Goal: Ask a question

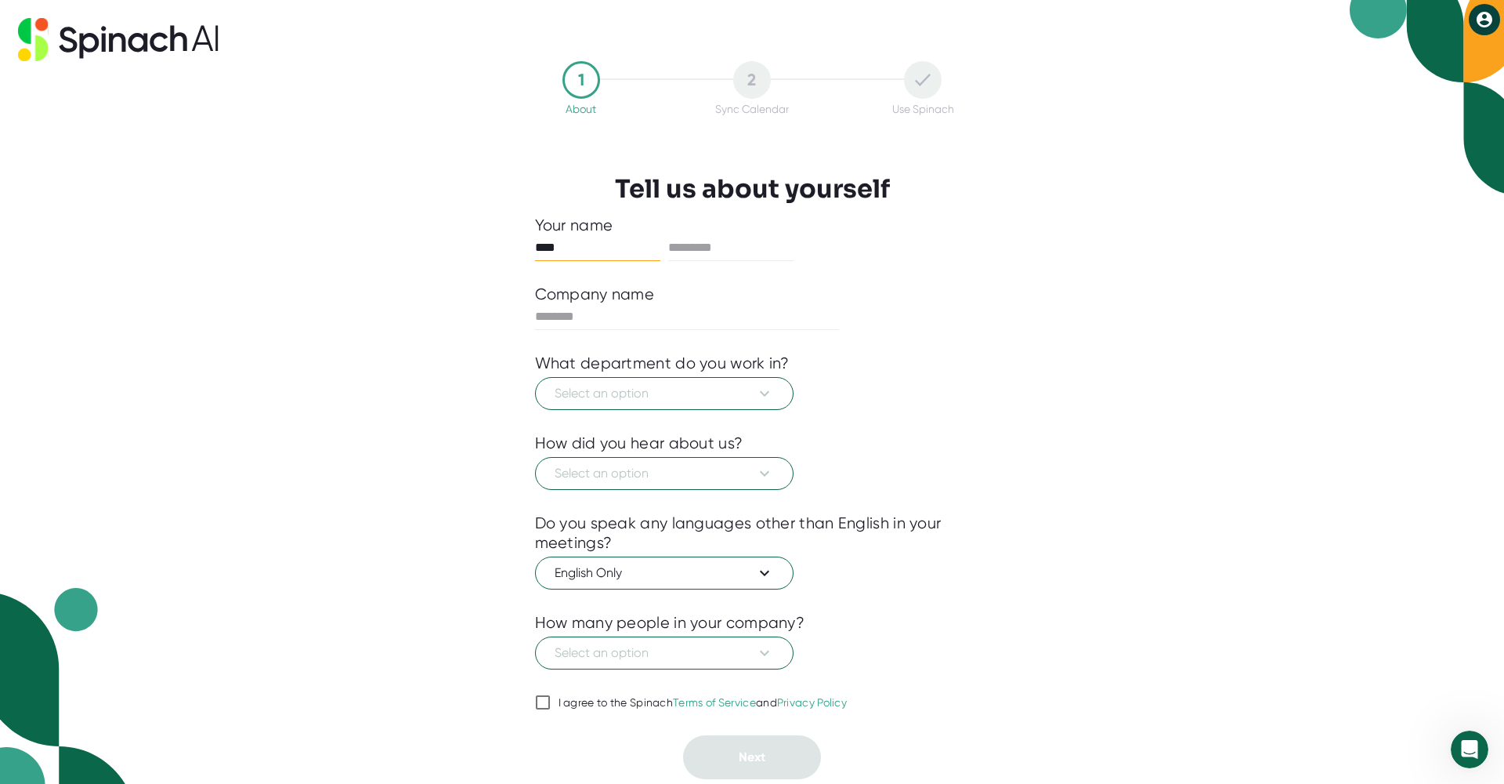
type input "****"
type input "*******"
type input "**********"
click at [710, 385] on span "Select an option" at bounding box center [664, 393] width 219 height 19
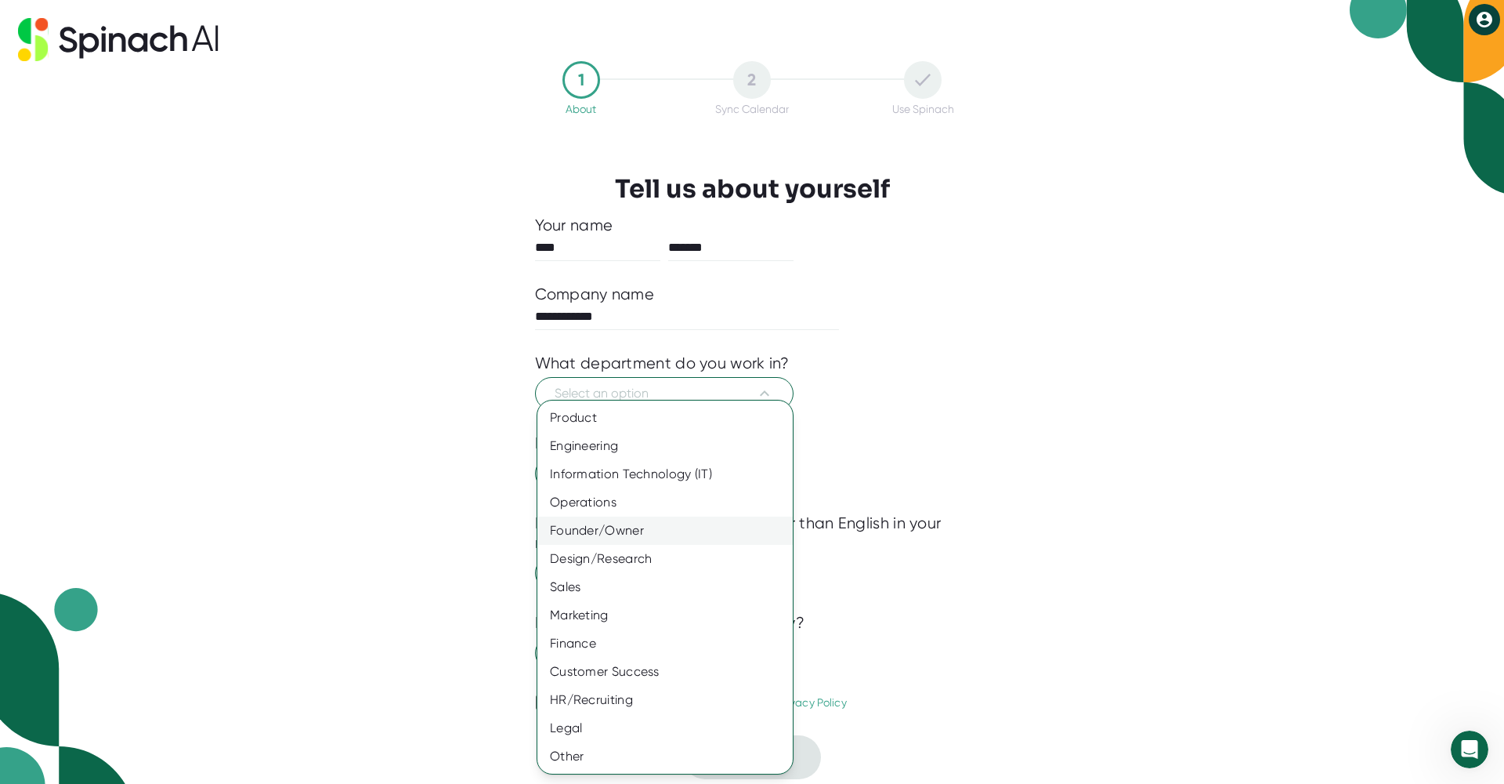
click at [649, 532] on div "Founder/Owner" at bounding box center [664, 530] width 255 height 28
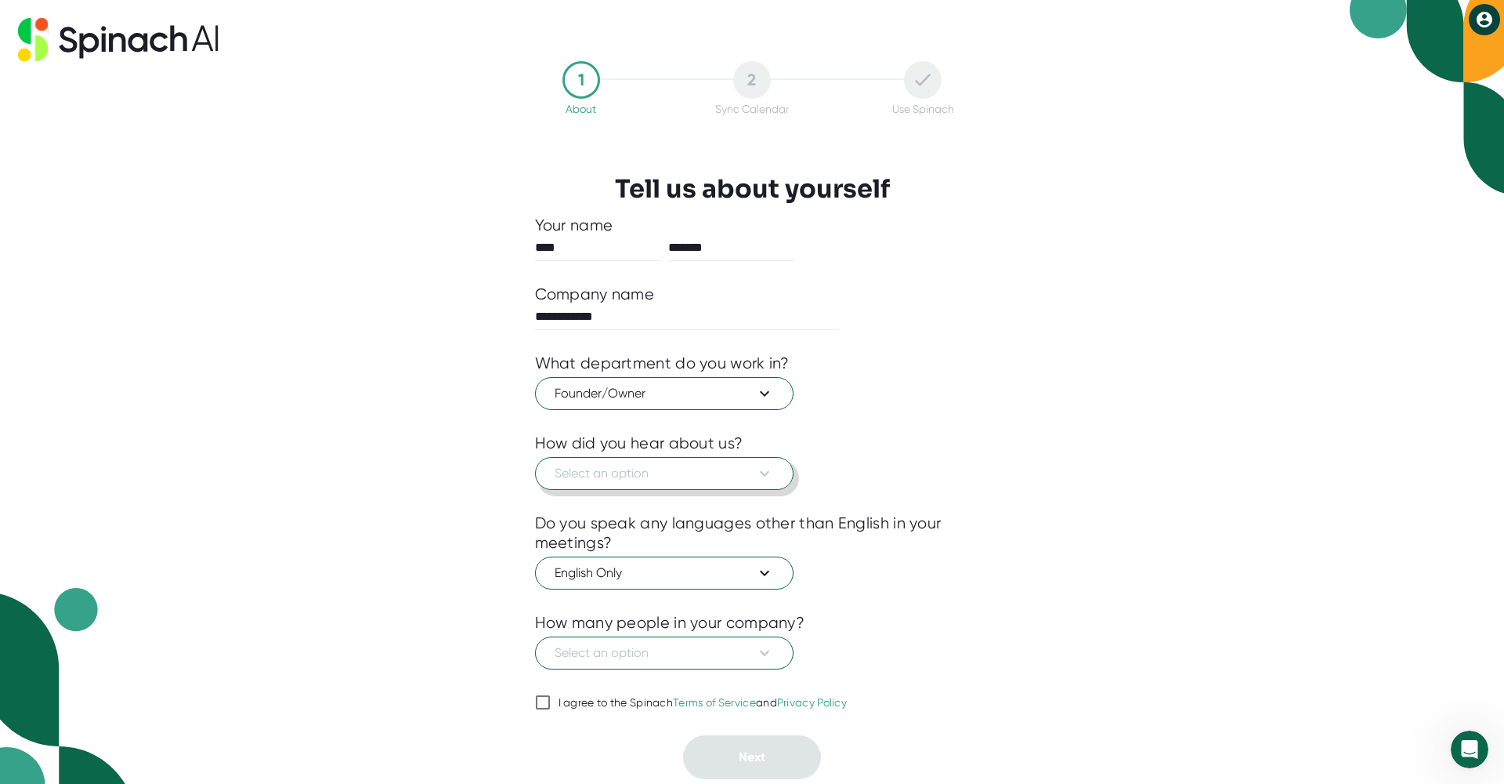
click at [767, 469] on icon at bounding box center [764, 473] width 19 height 19
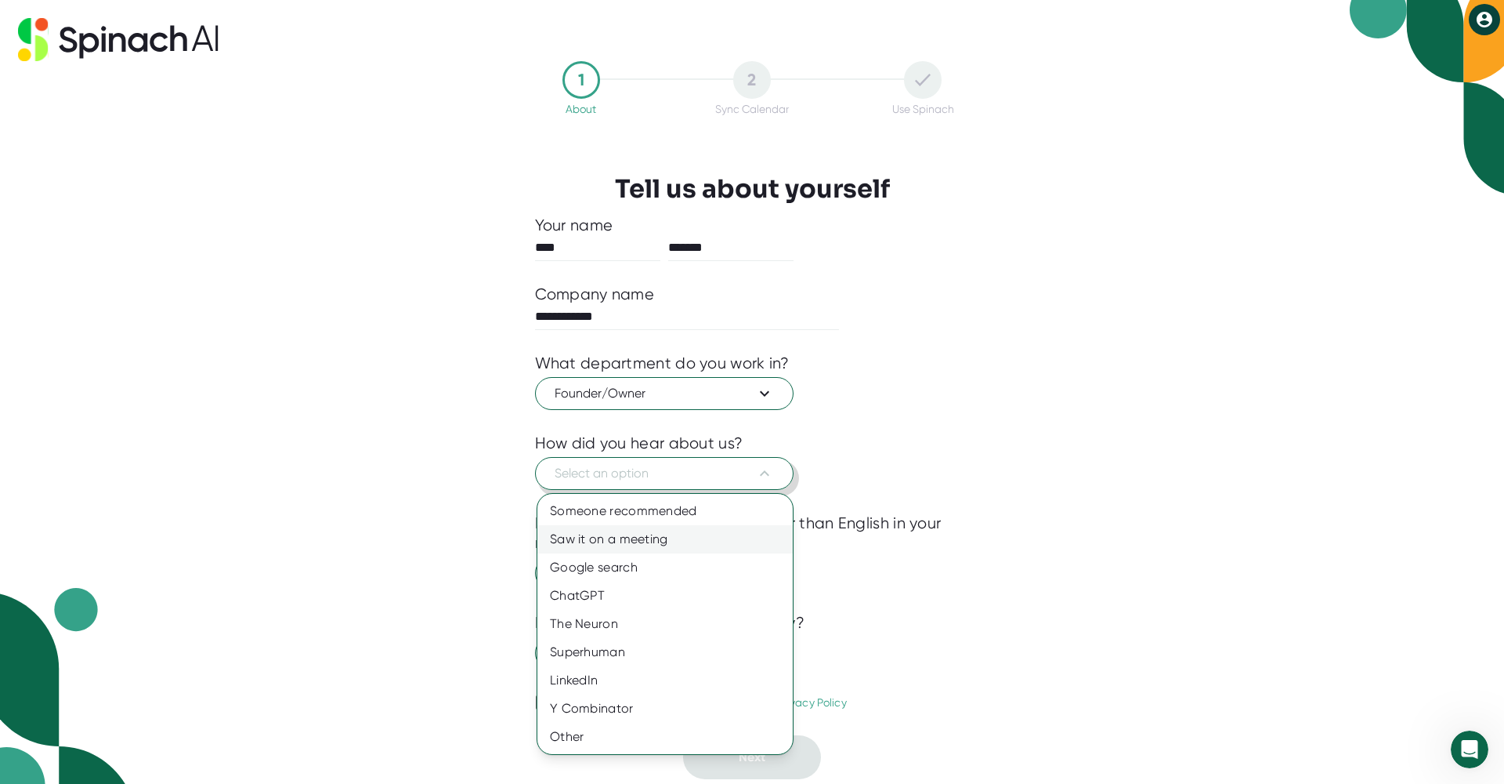
click at [667, 541] on div "Saw it on a meeting" at bounding box center [664, 539] width 255 height 28
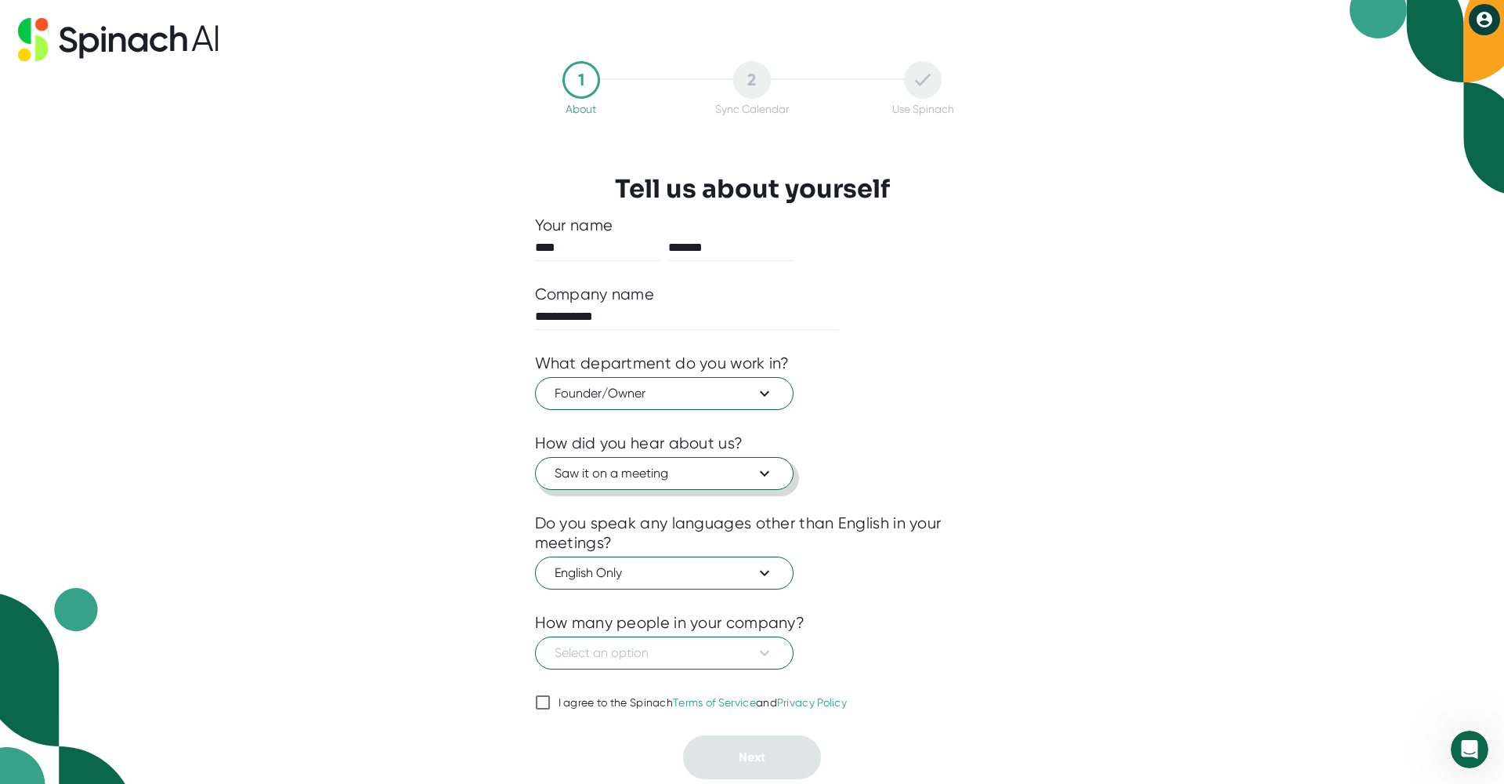
click at [871, 487] on div "Saw it on a meeting" at bounding box center [752, 471] width 435 height 37
click at [773, 570] on icon at bounding box center [764, 572] width 19 height 19
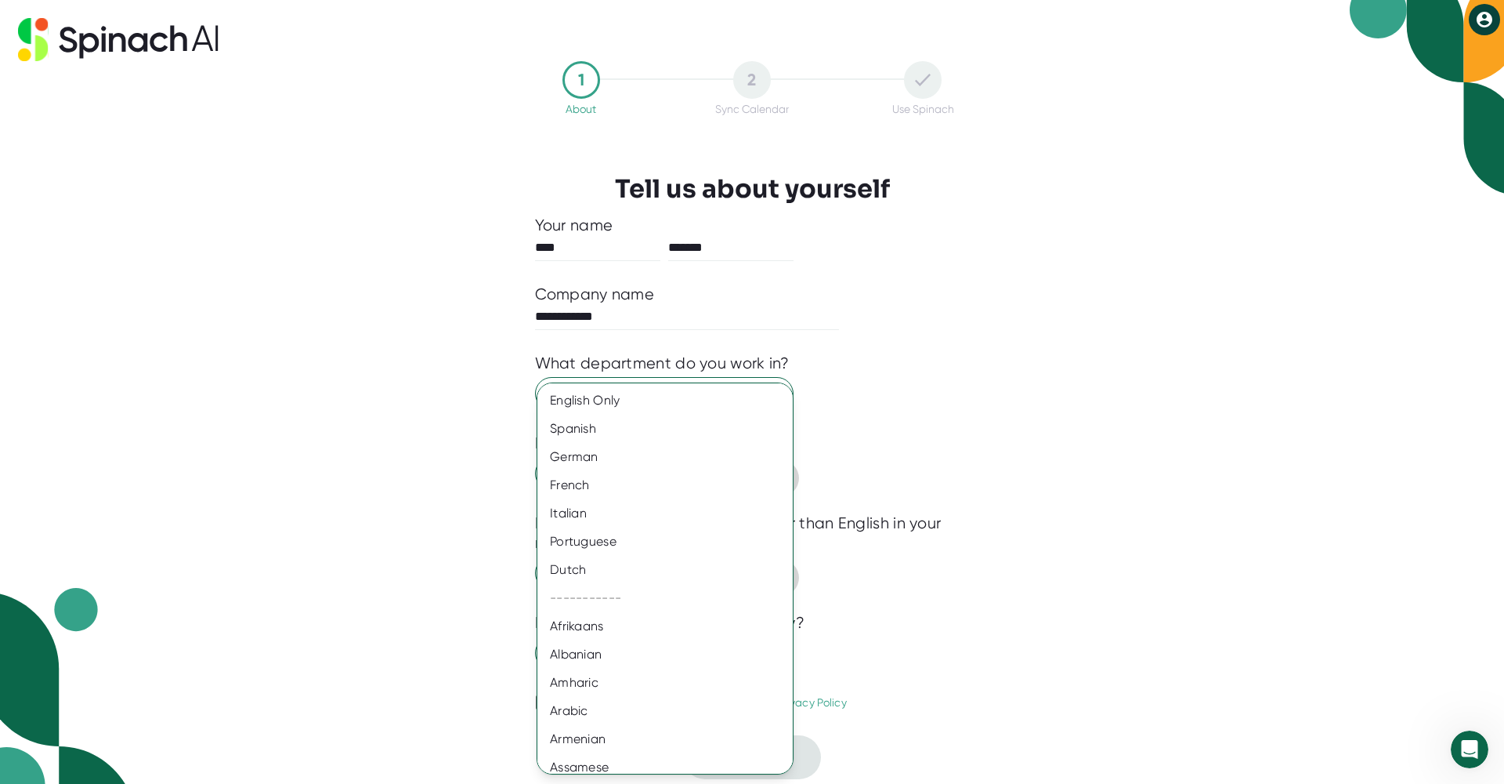
click at [904, 465] on div at bounding box center [752, 392] width 1504 height 784
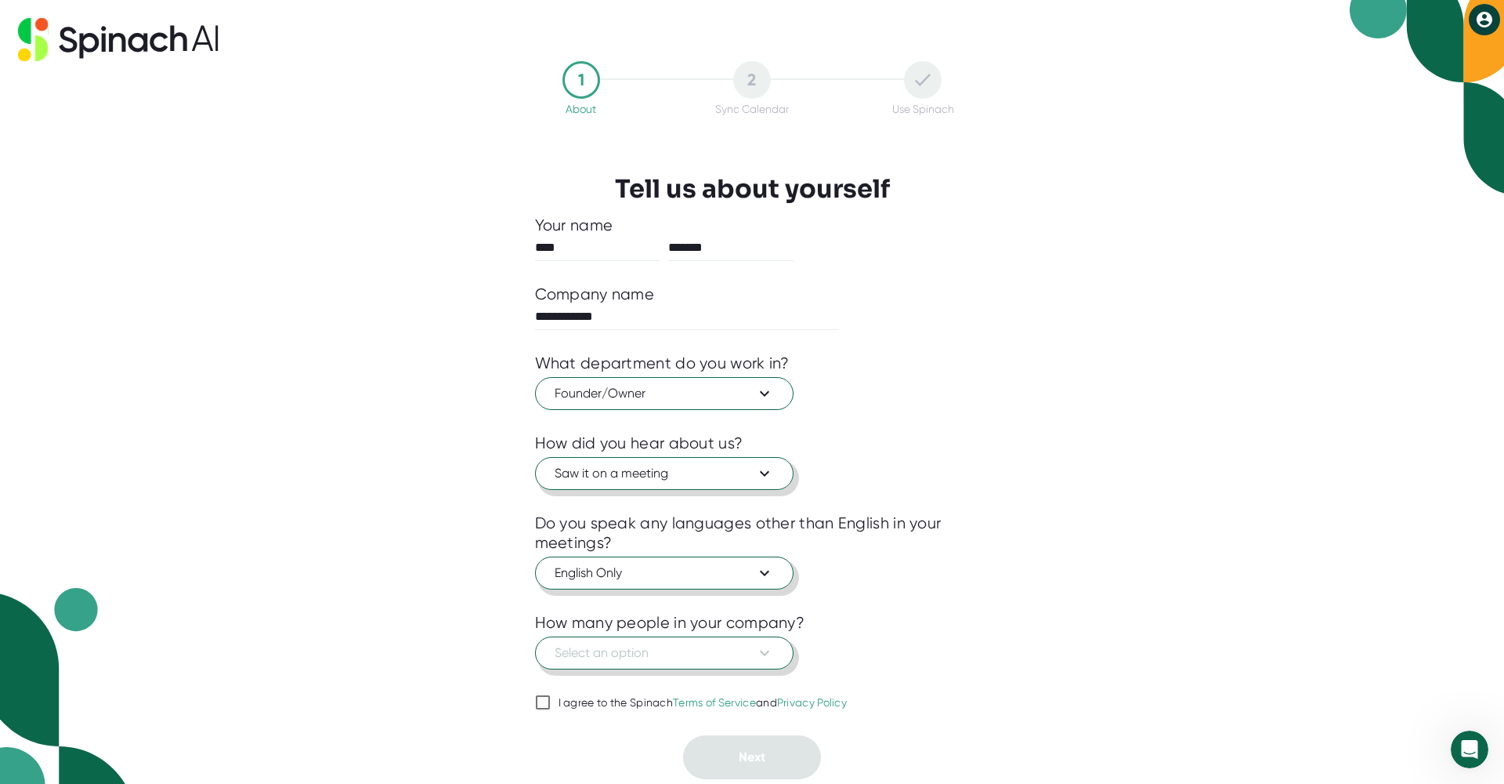
click at [766, 655] on icon at bounding box center [764, 652] width 19 height 19
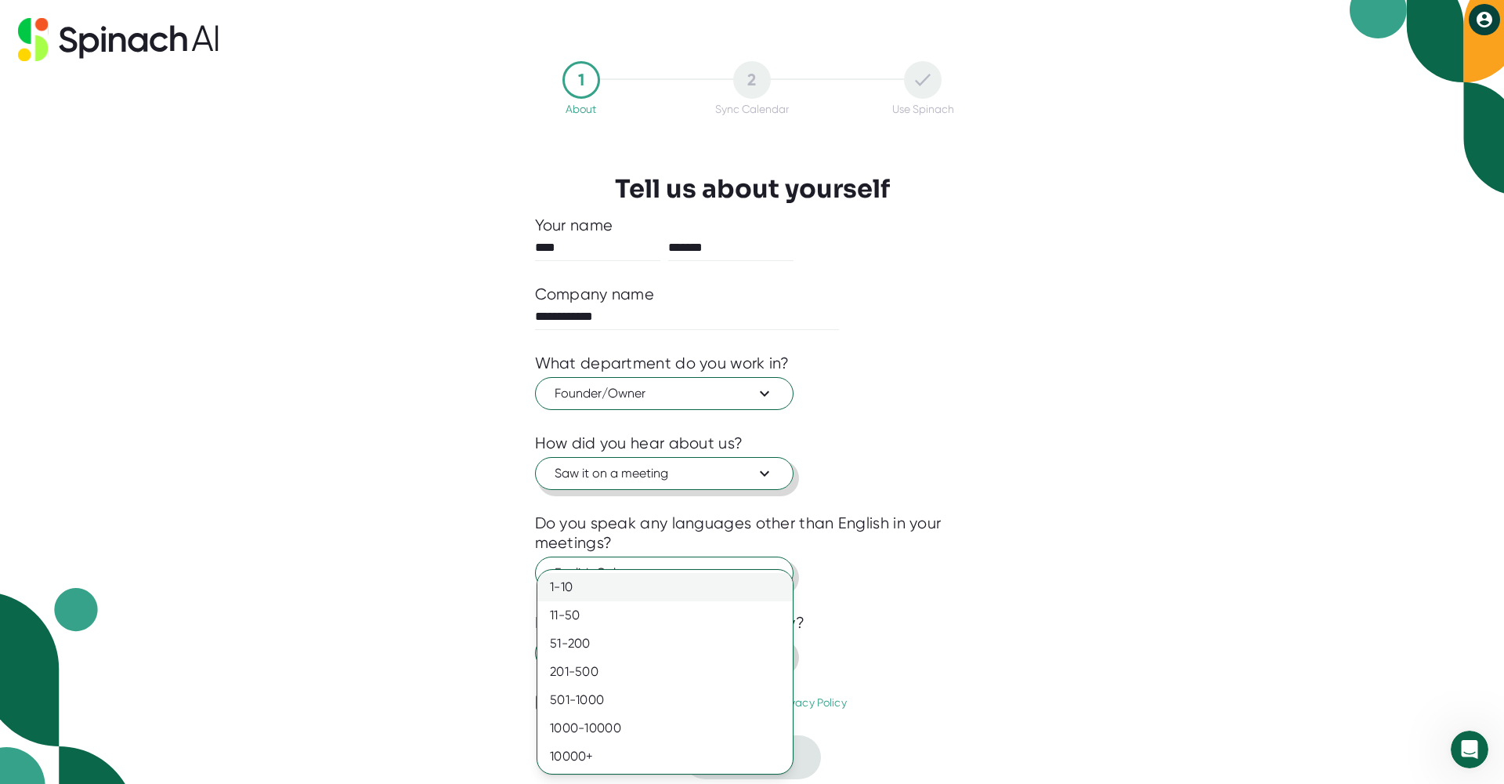
click at [625, 595] on div "1-10" at bounding box center [664, 587] width 255 height 28
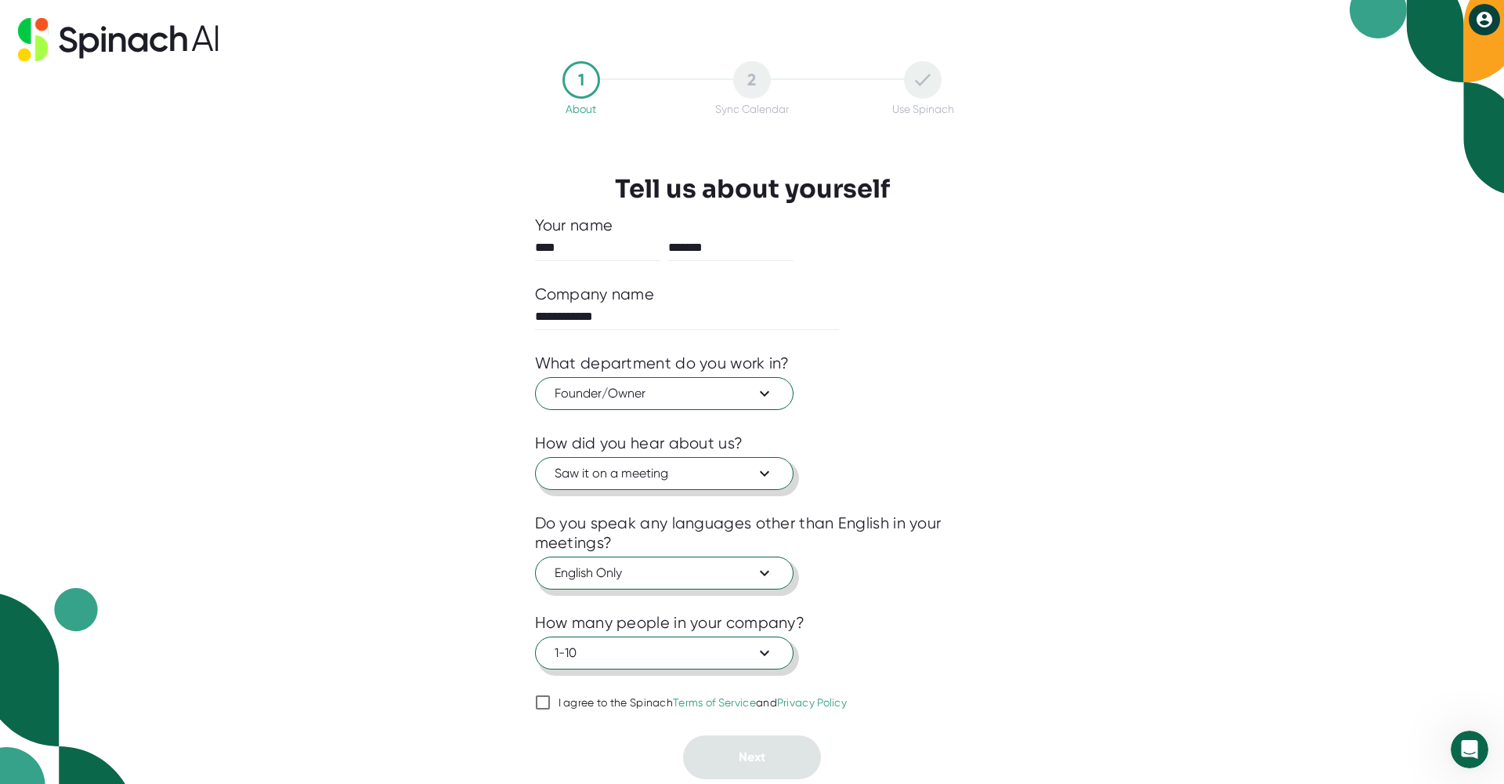
click at [545, 700] on input "I agree to the Spinach Terms of Service and Privacy Policy" at bounding box center [543, 702] width 16 height 19
checkbox input "true"
click at [733, 767] on button "Next" at bounding box center [752, 757] width 138 height 44
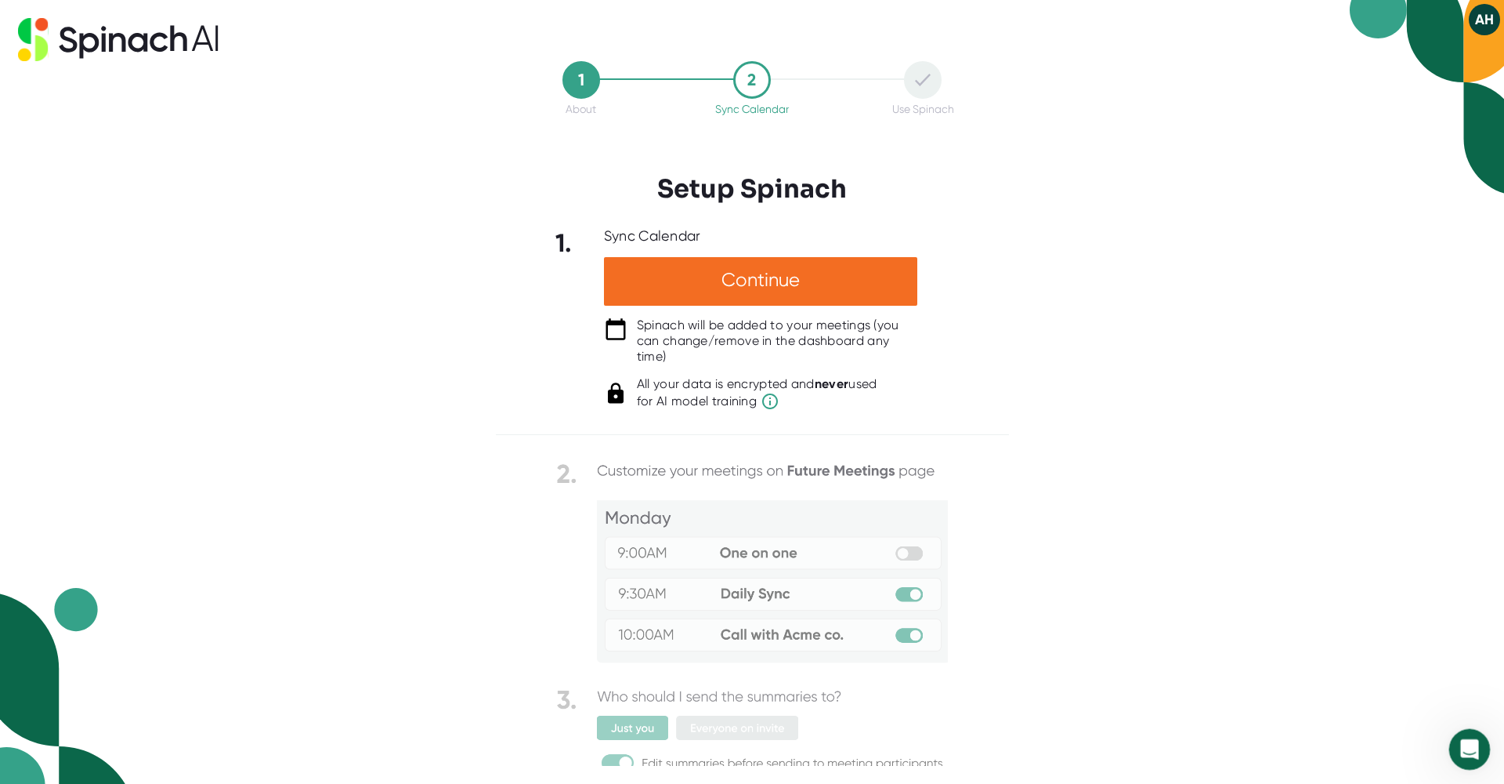
click at [1463, 748] on icon "Open Intercom Messenger" at bounding box center [1468, 747] width 26 height 26
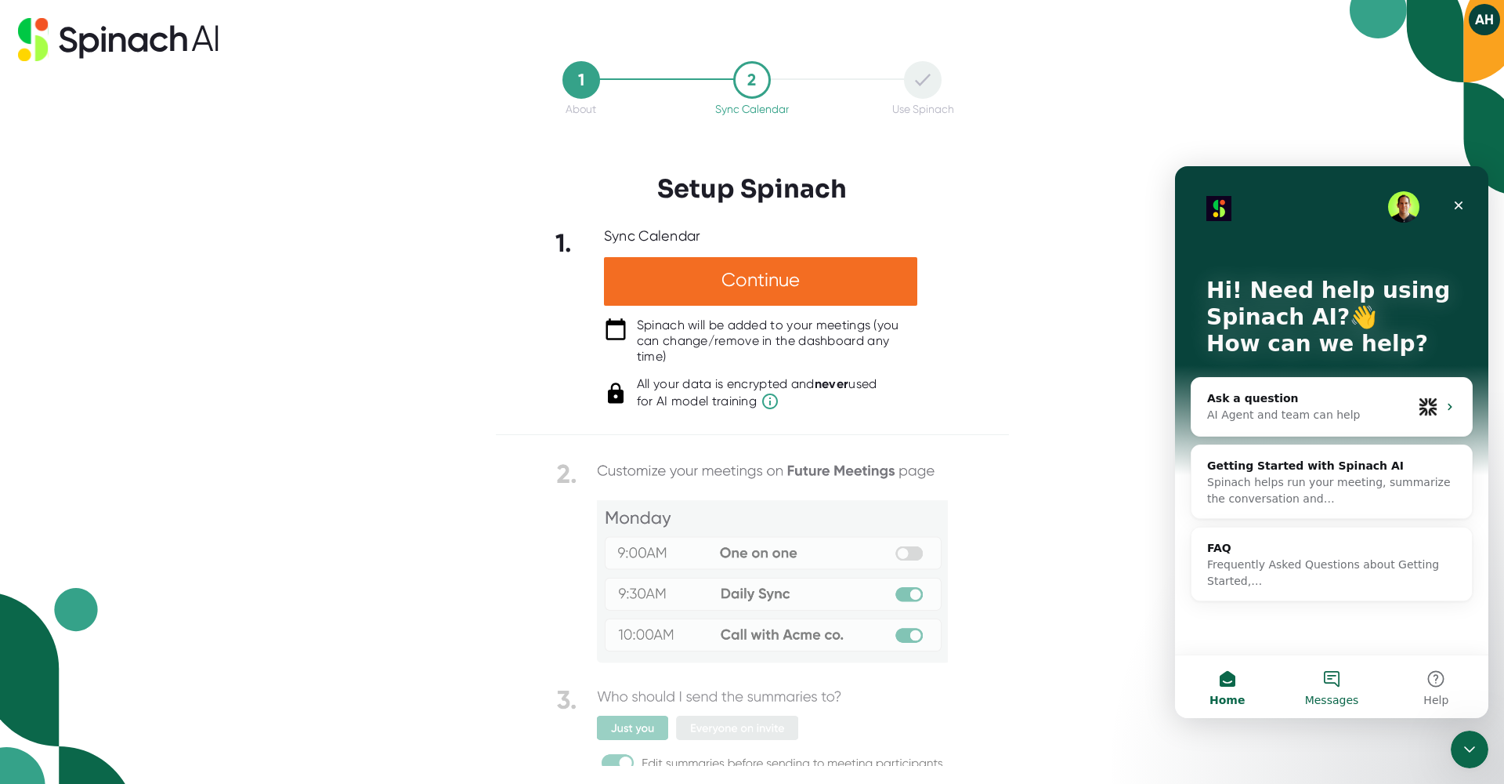
click at [1341, 680] on button "Messages" at bounding box center [1331, 686] width 104 height 63
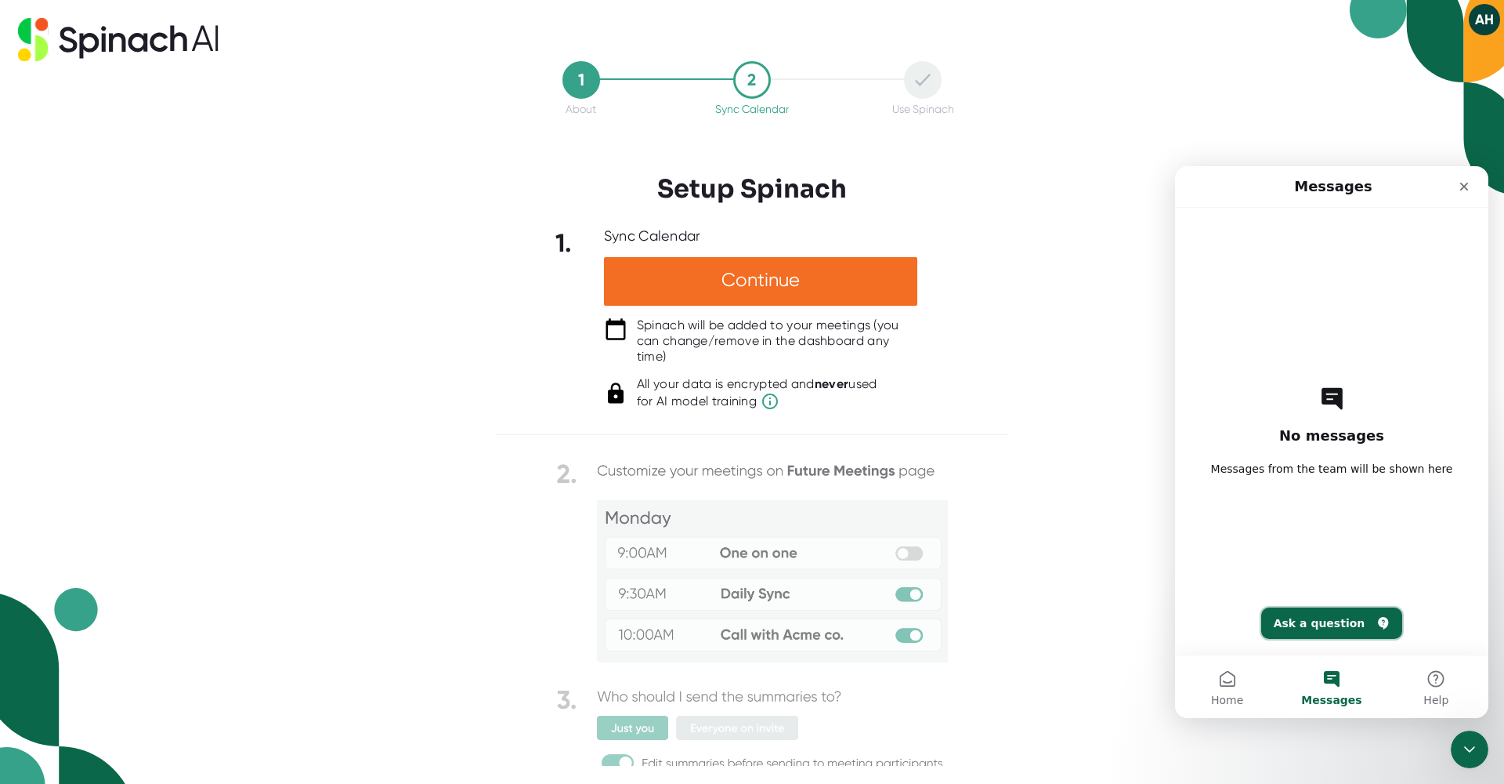
click at [1345, 616] on button "Ask a question" at bounding box center [1332, 622] width 142 height 31
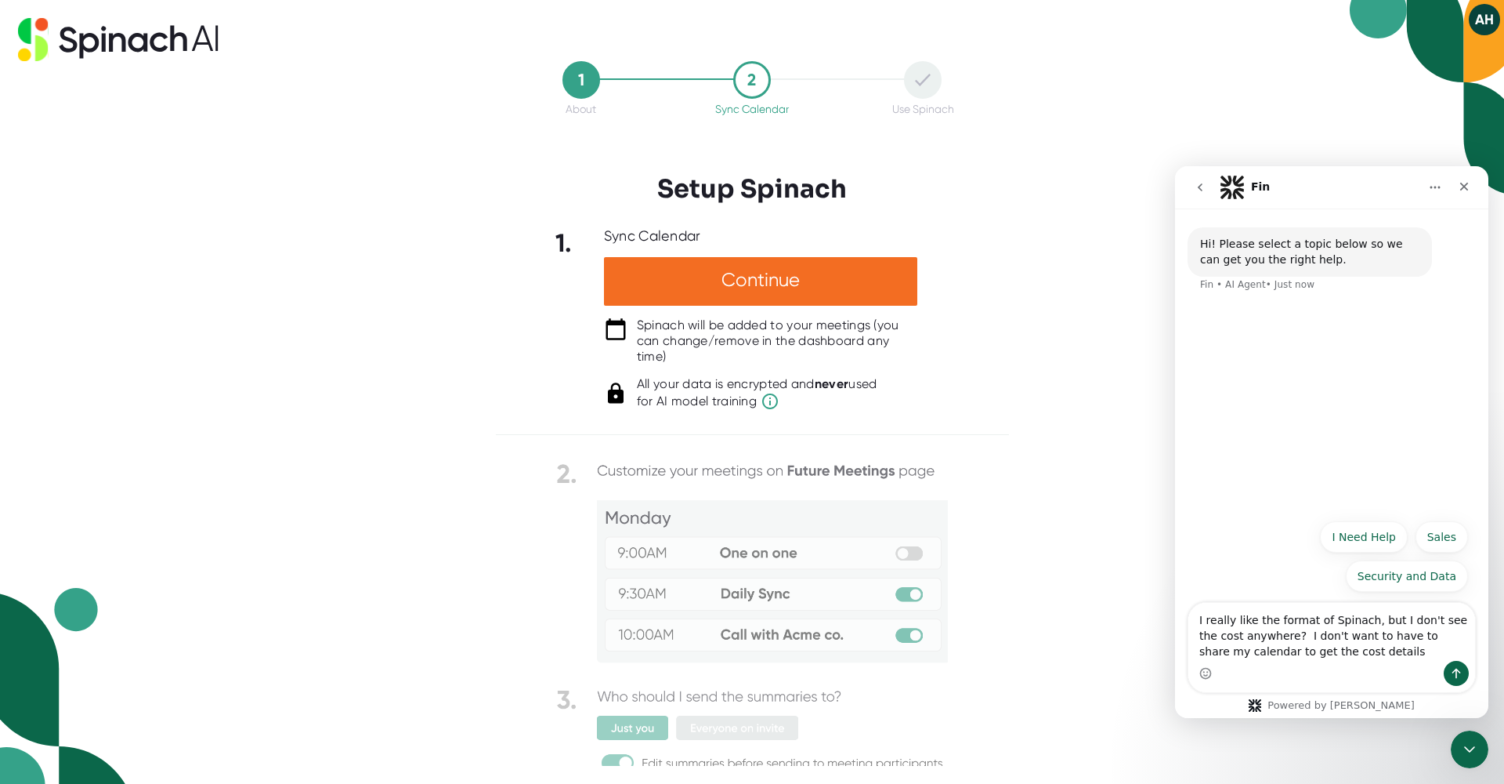
type textarea "I really like the format of Spinach, but I don't see the cost anywhere? I don't…"
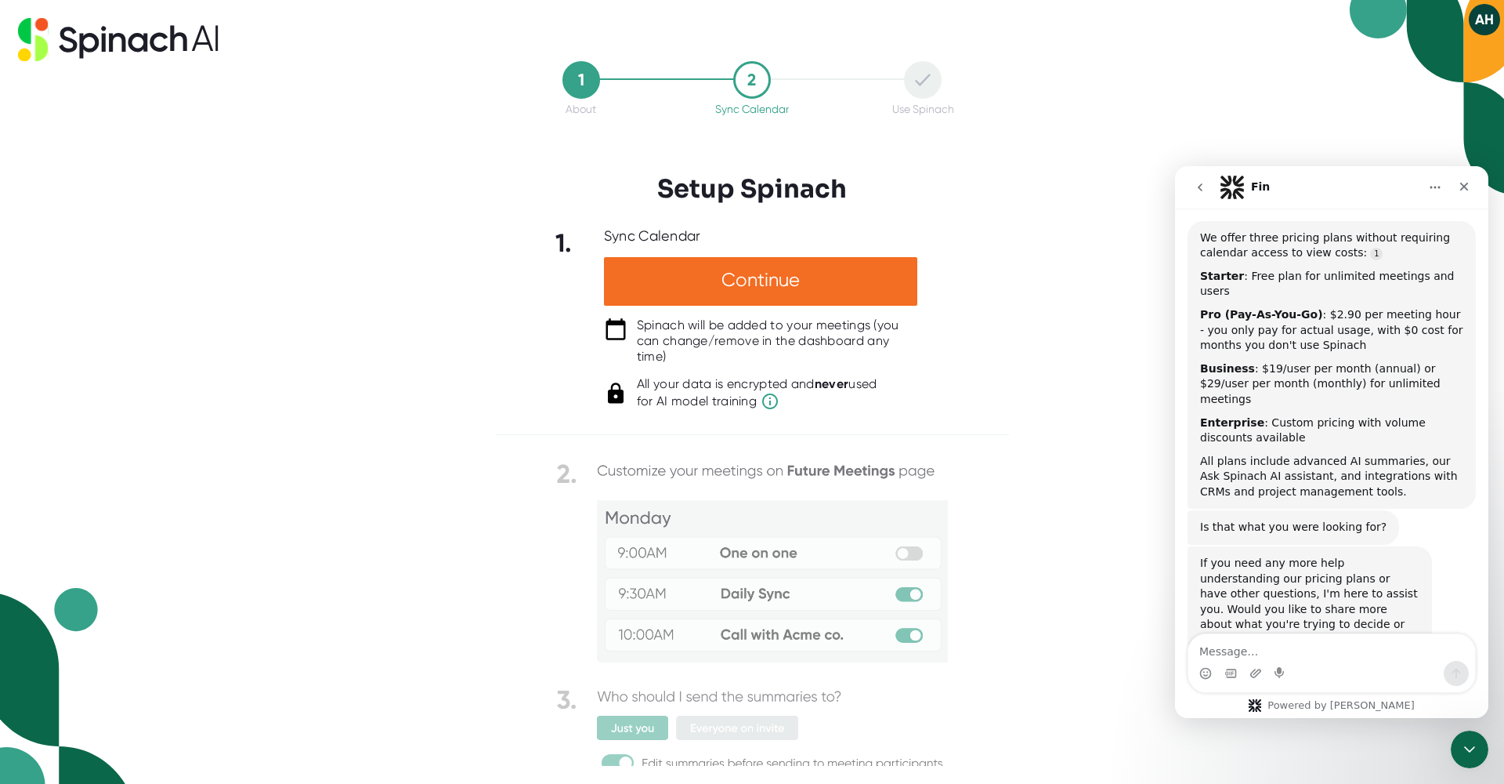
scroll to position [160, 0]
click at [1146, 63] on div "1 About 2 Sync Calendar Use Spinach Setup Spinach 1. Sync Calendar Continue Spi…" at bounding box center [752, 392] width 1504 height 784
